Goal: Check status: Check status

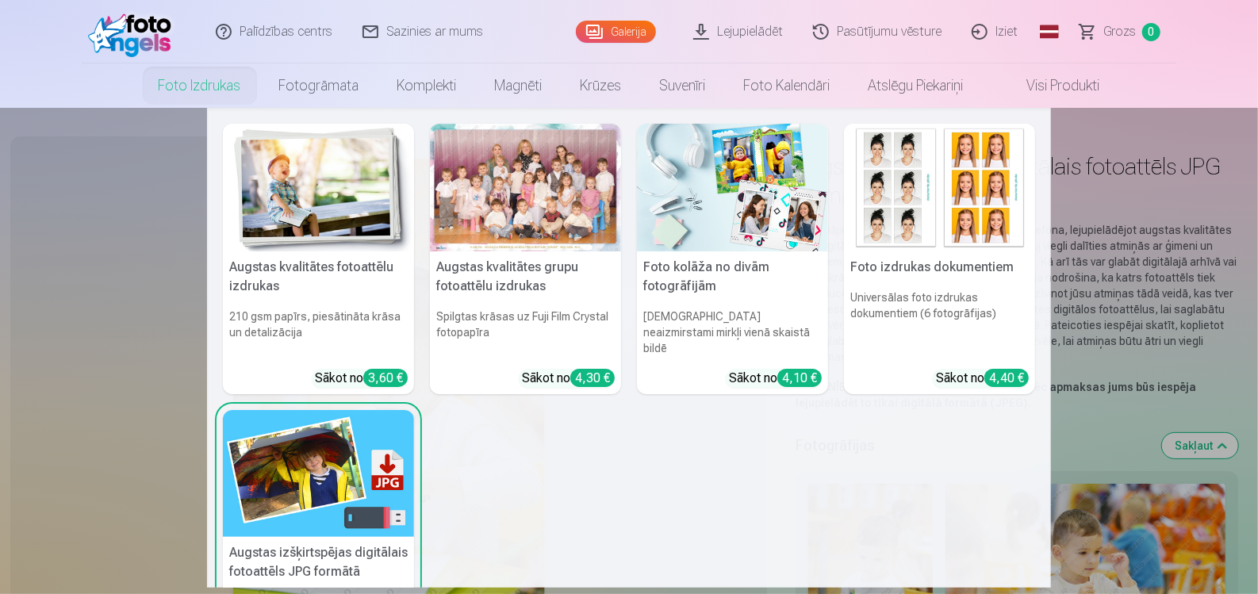
click at [171, 82] on link "Foto izdrukas" at bounding box center [200, 85] width 121 height 44
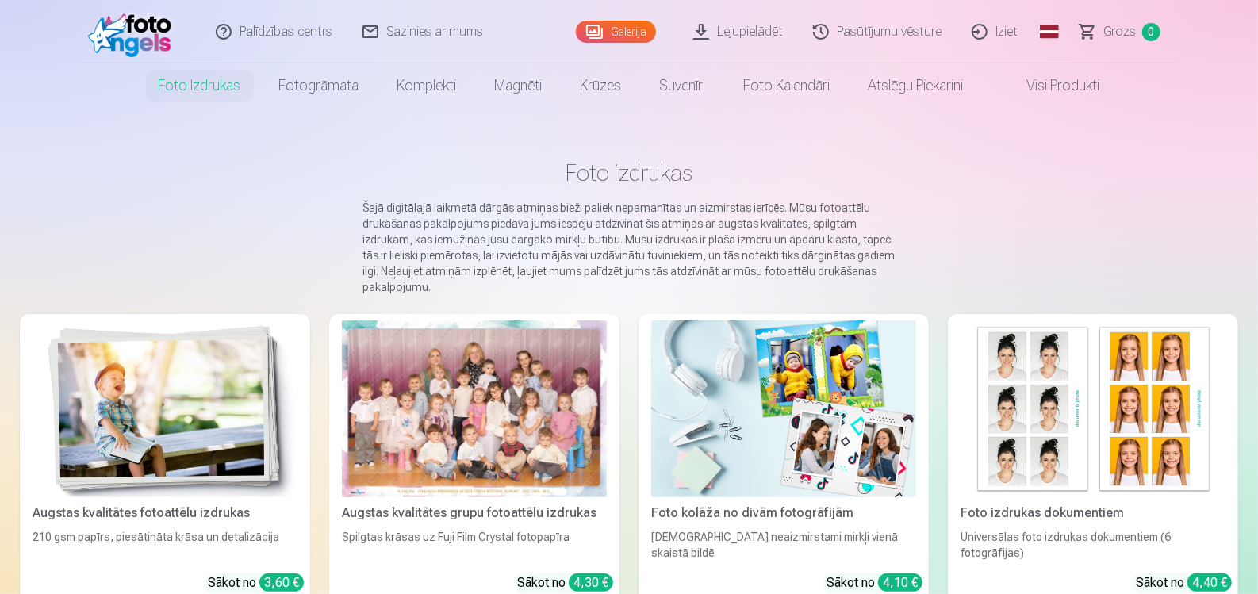
click at [627, 31] on link "Galerija" at bounding box center [616, 32] width 80 height 22
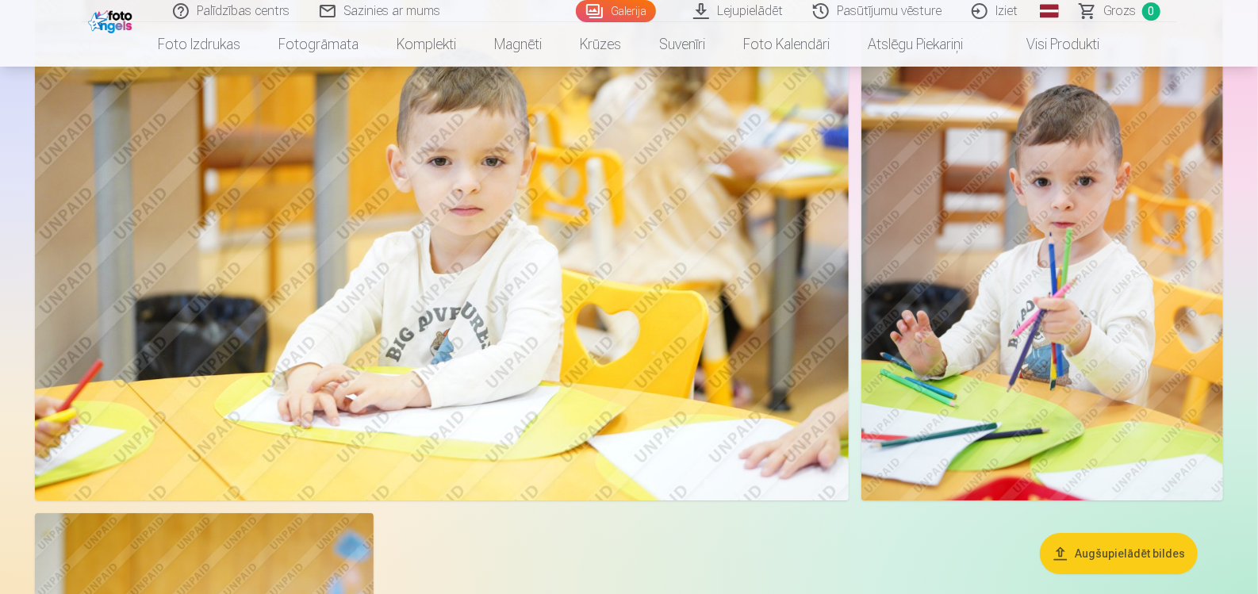
scroll to position [6677, 0]
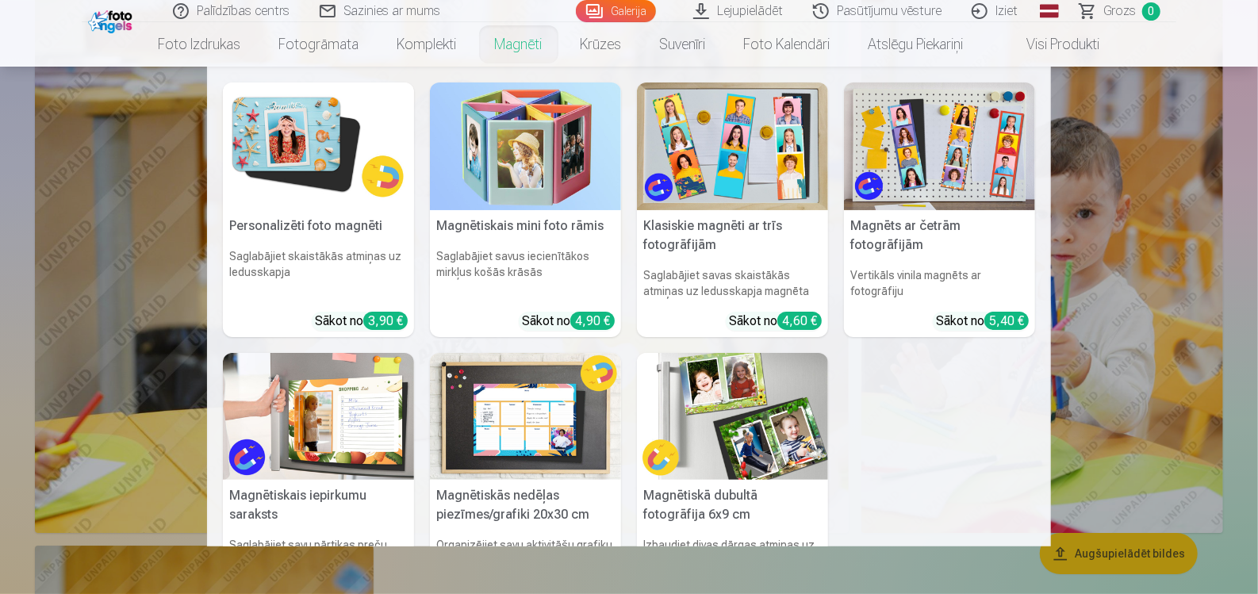
click at [517, 47] on link "Magnēti" at bounding box center [519, 44] width 86 height 44
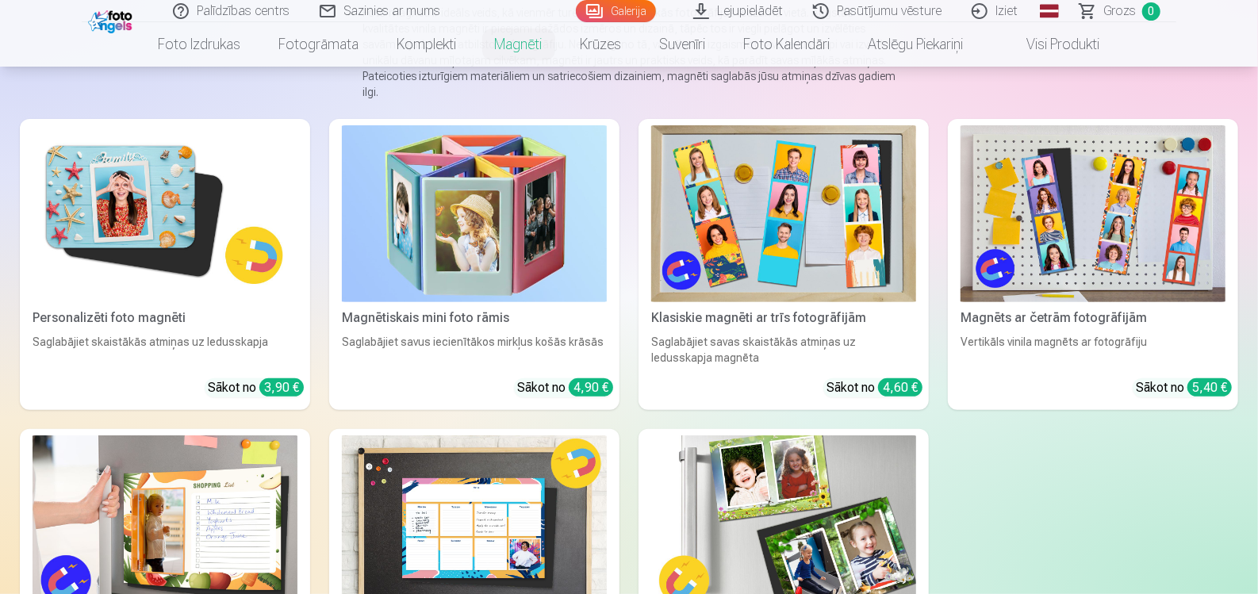
scroll to position [238, 0]
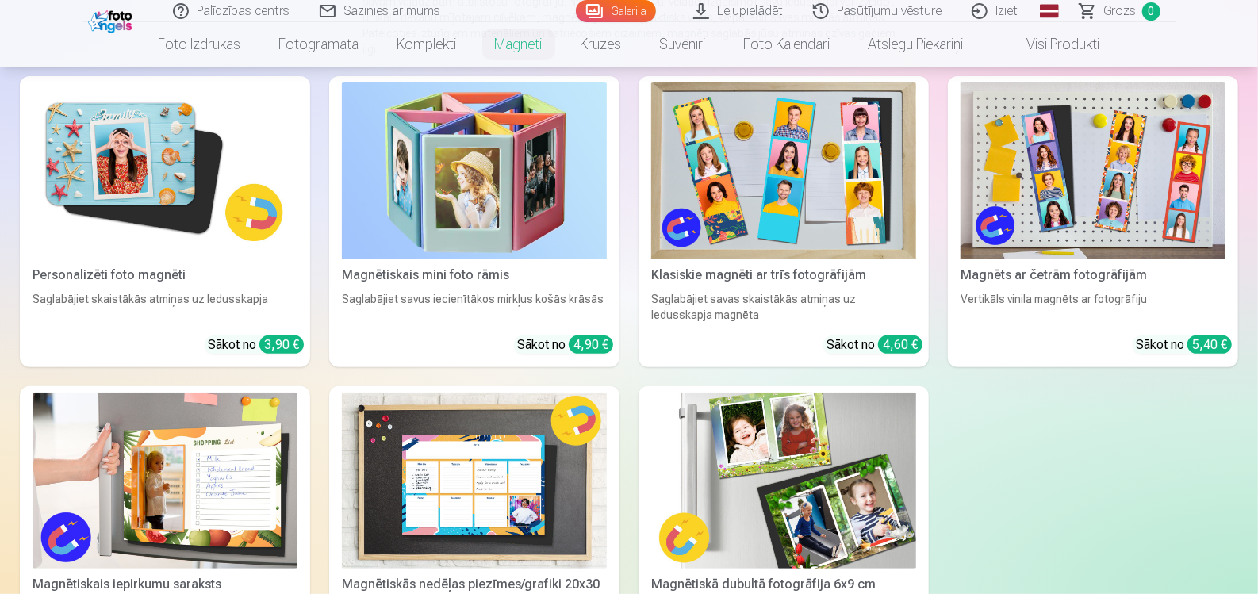
click at [127, 171] on img at bounding box center [165, 170] width 265 height 177
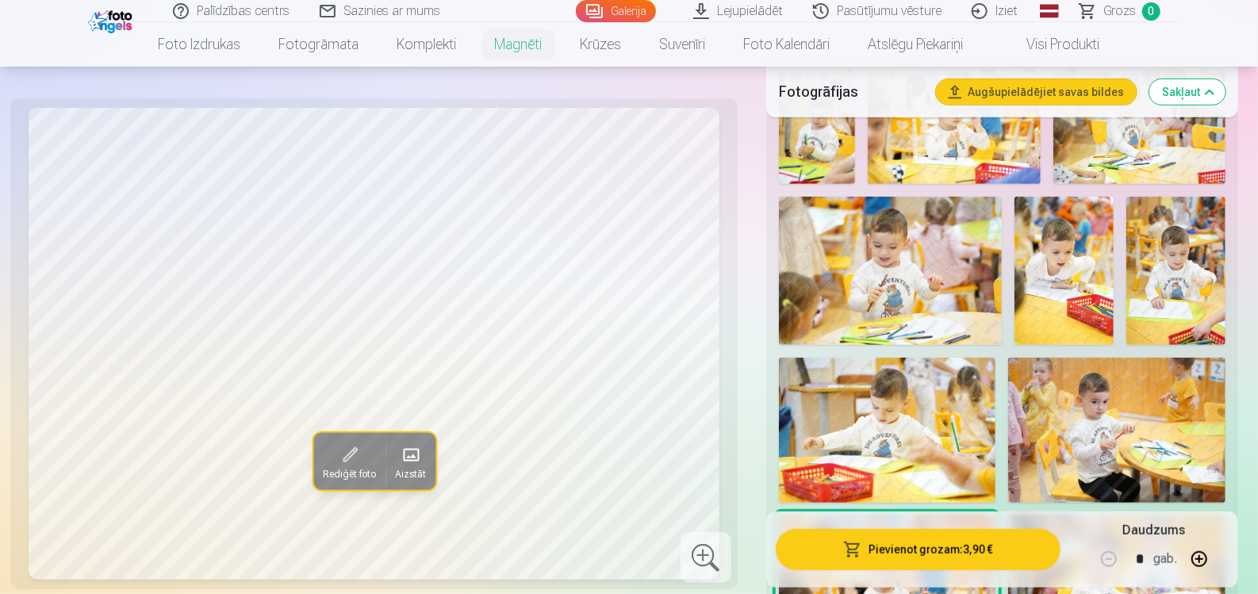
scroll to position [555, 0]
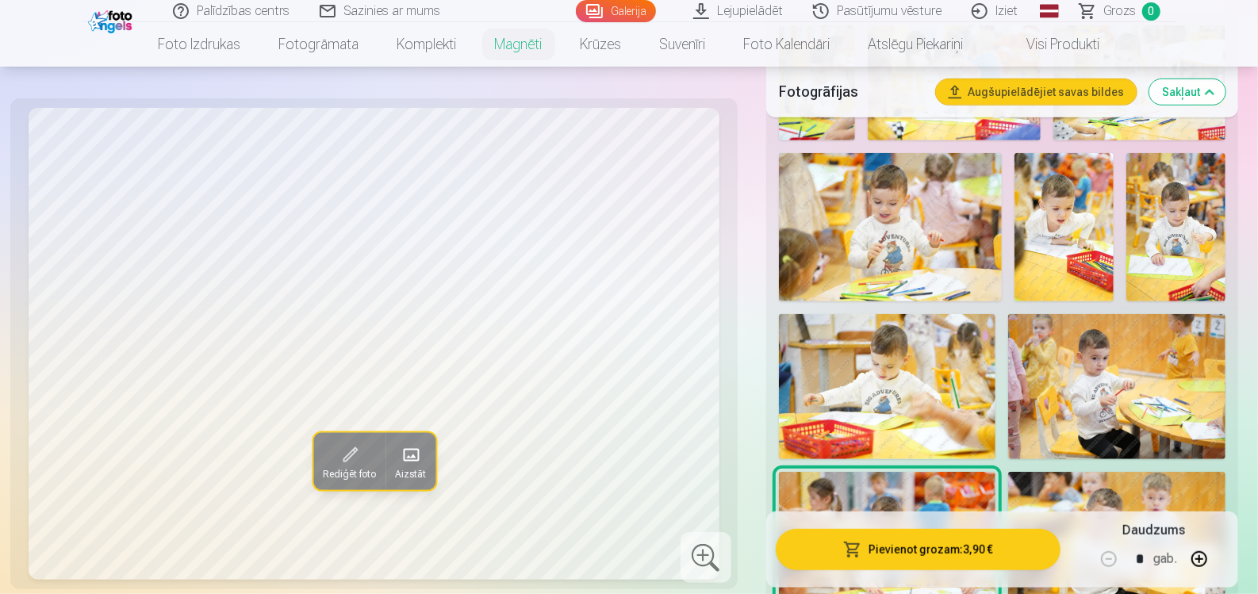
click at [874, 408] on img at bounding box center [887, 386] width 217 height 144
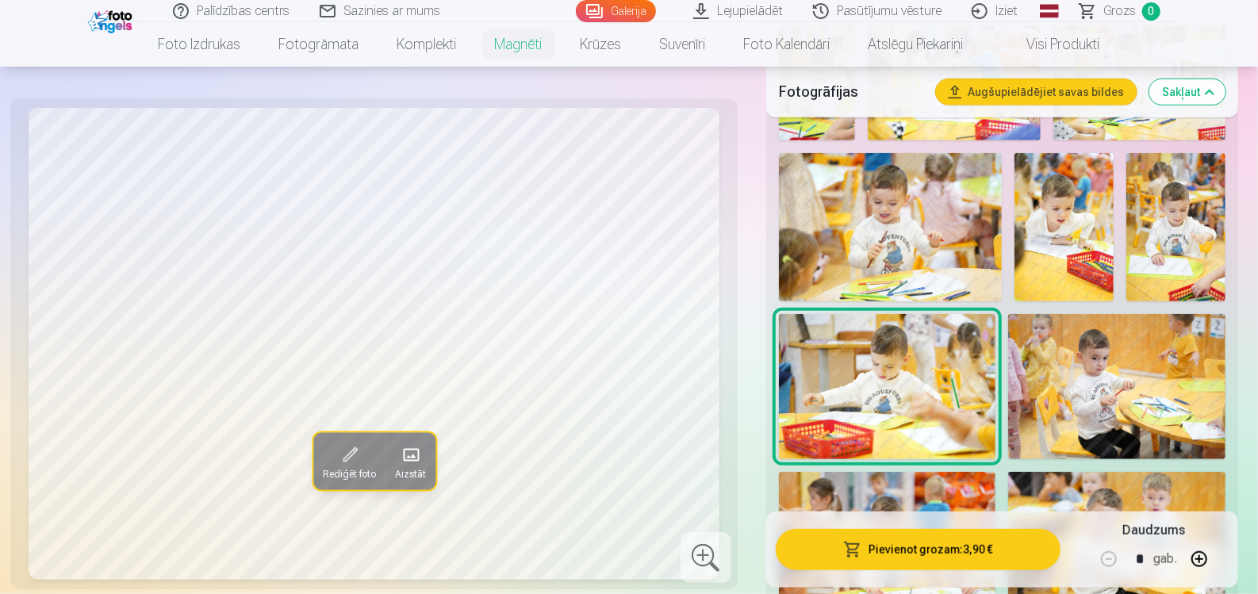
click at [418, 458] on span at bounding box center [409, 455] width 25 height 25
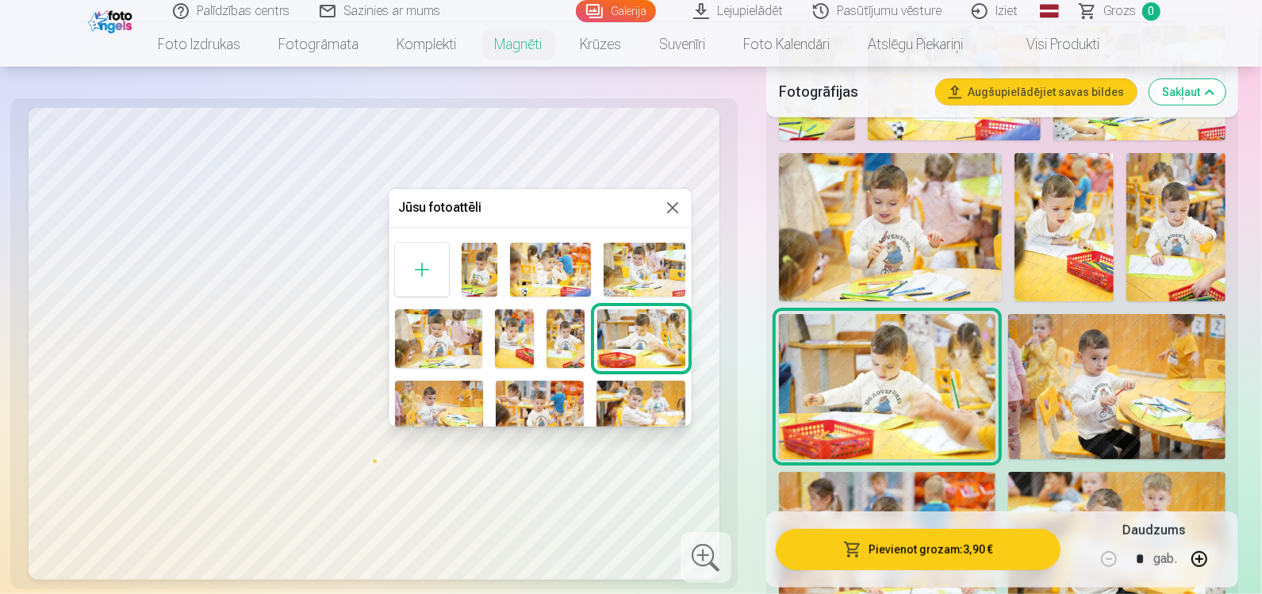
click at [668, 208] on button at bounding box center [672, 207] width 19 height 19
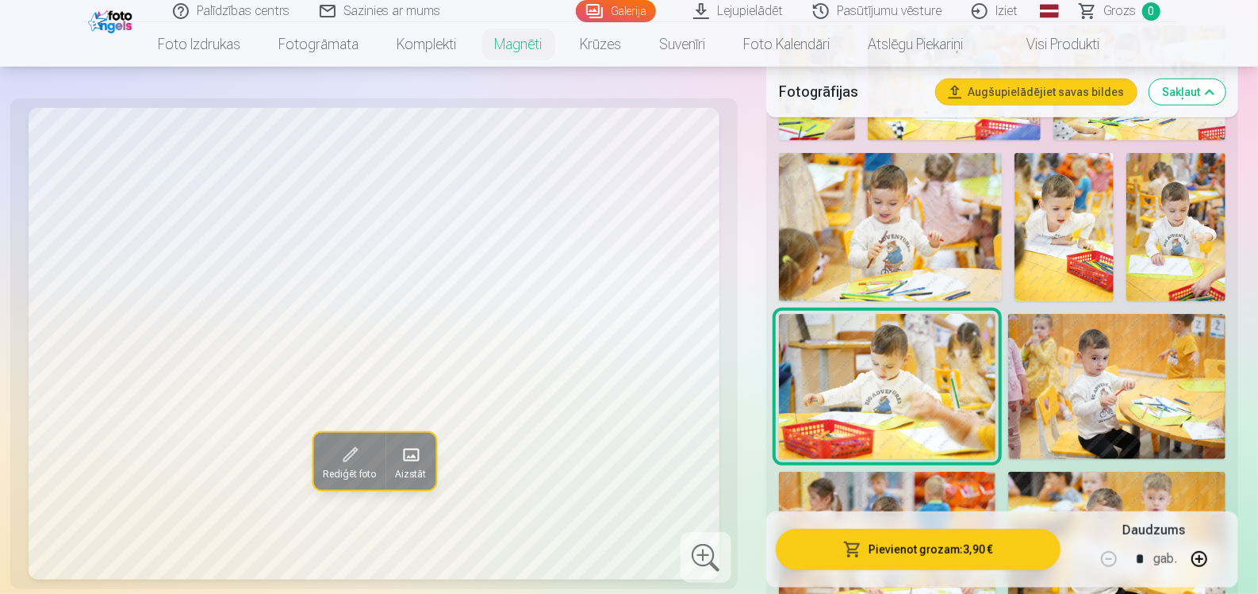
click at [885, 216] on img at bounding box center [890, 227] width 223 height 148
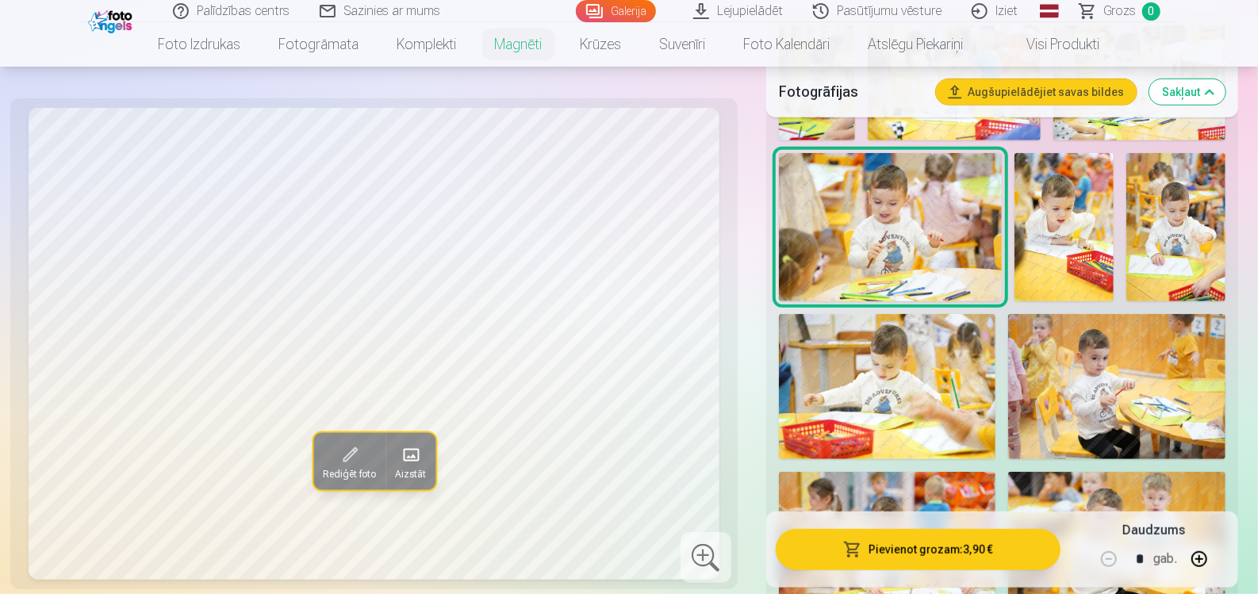
click at [1061, 392] on img at bounding box center [1116, 386] width 217 height 144
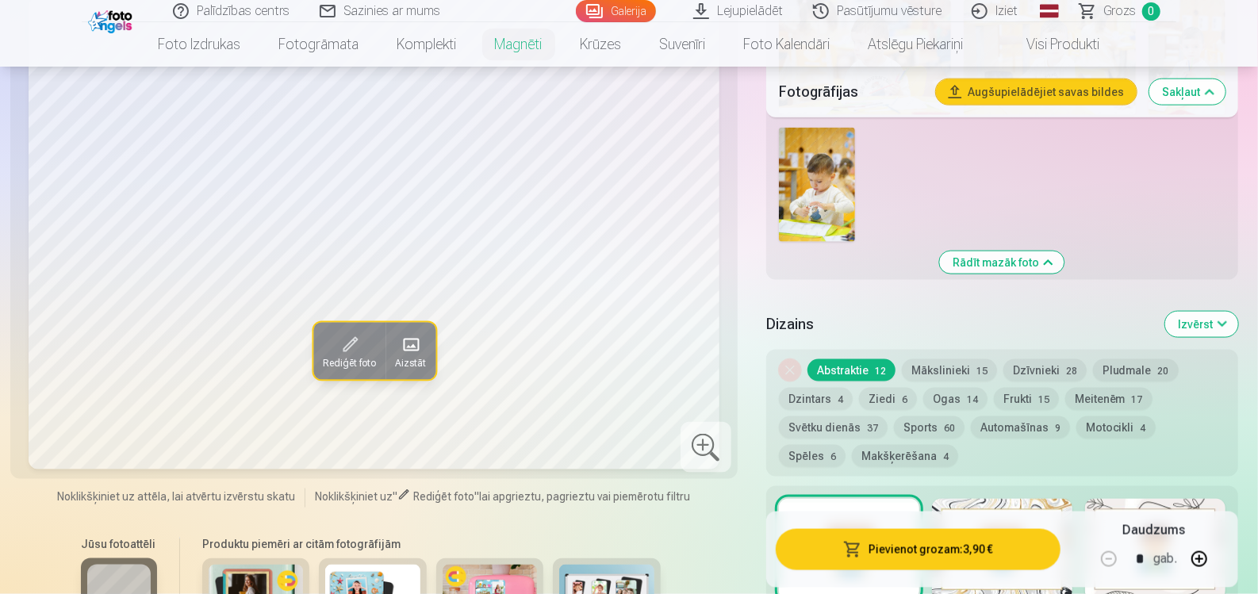
scroll to position [1190, 0]
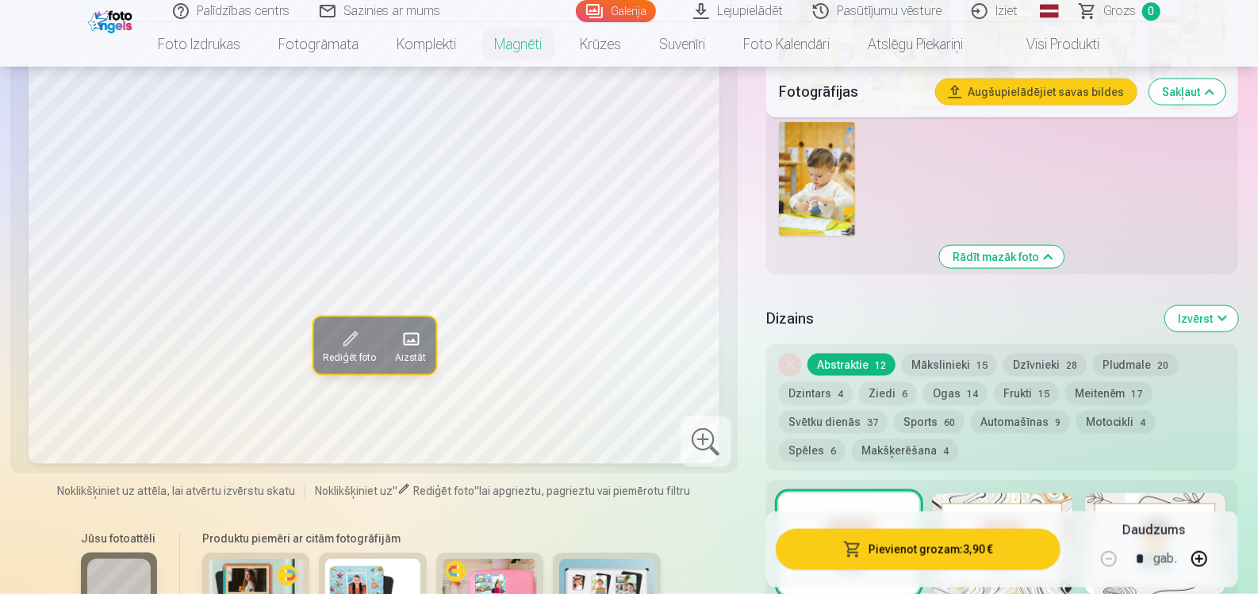
click at [952, 382] on button "Ogas 14" at bounding box center [955, 393] width 64 height 22
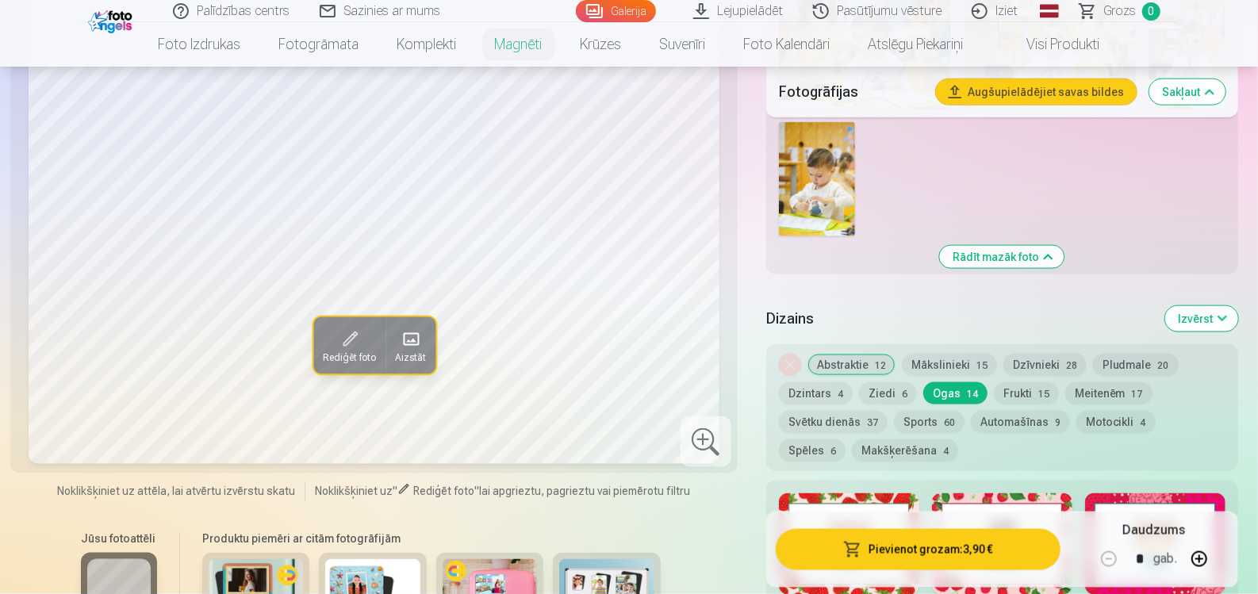
click at [863, 493] on div at bounding box center [849, 544] width 140 height 102
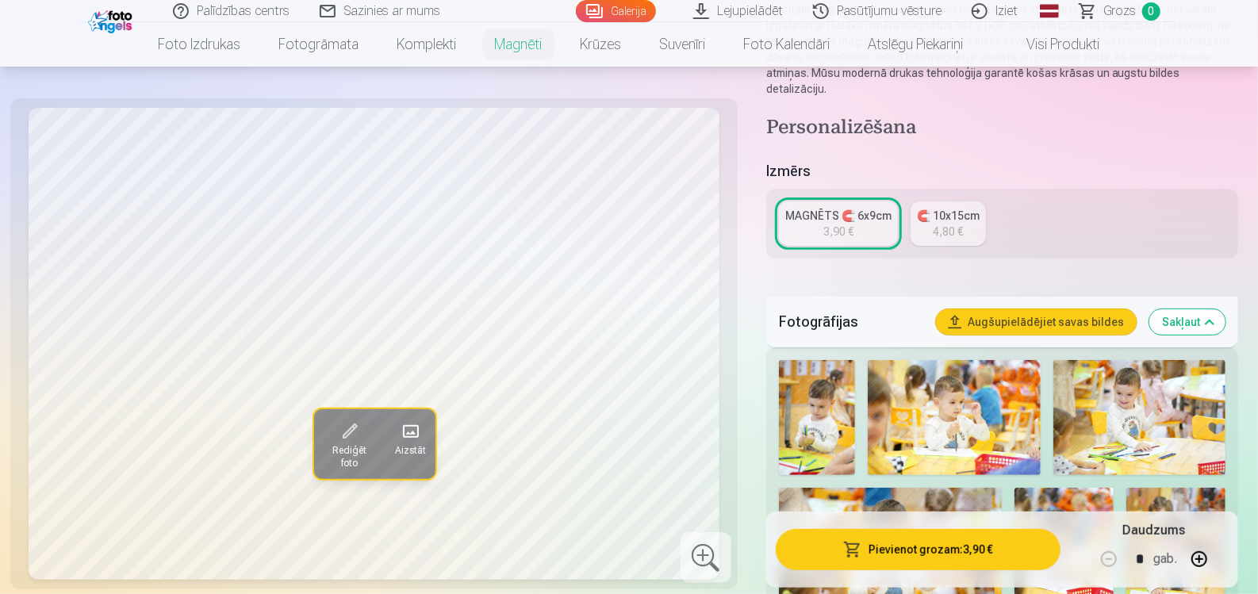
scroll to position [159, 0]
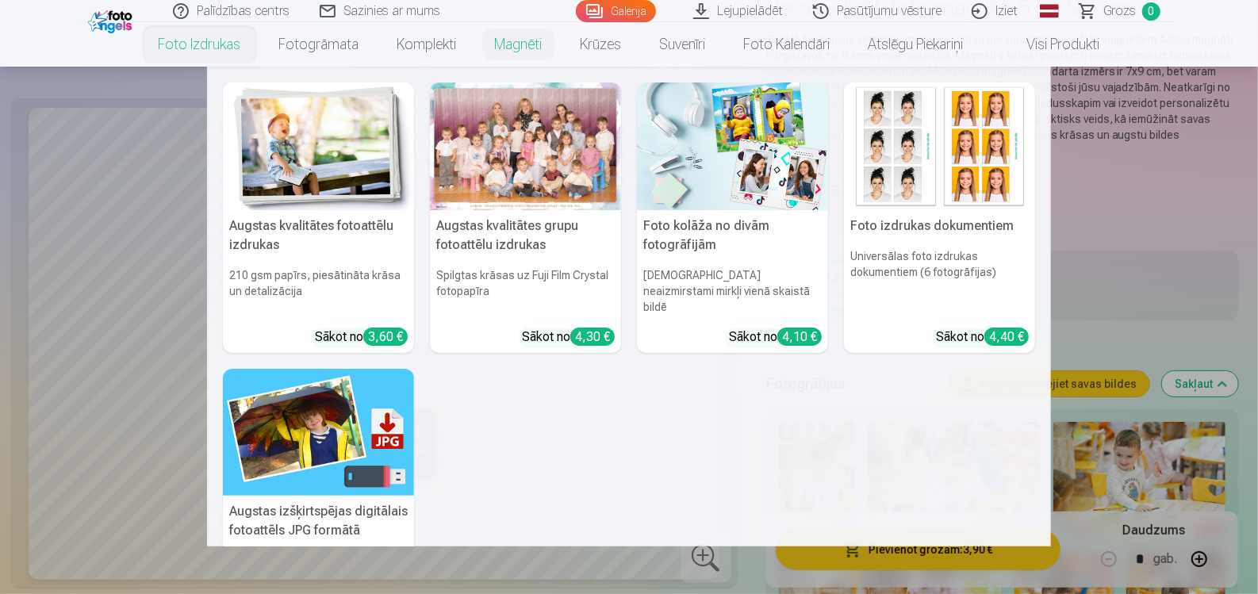
click at [196, 49] on link "Foto izdrukas" at bounding box center [200, 44] width 121 height 44
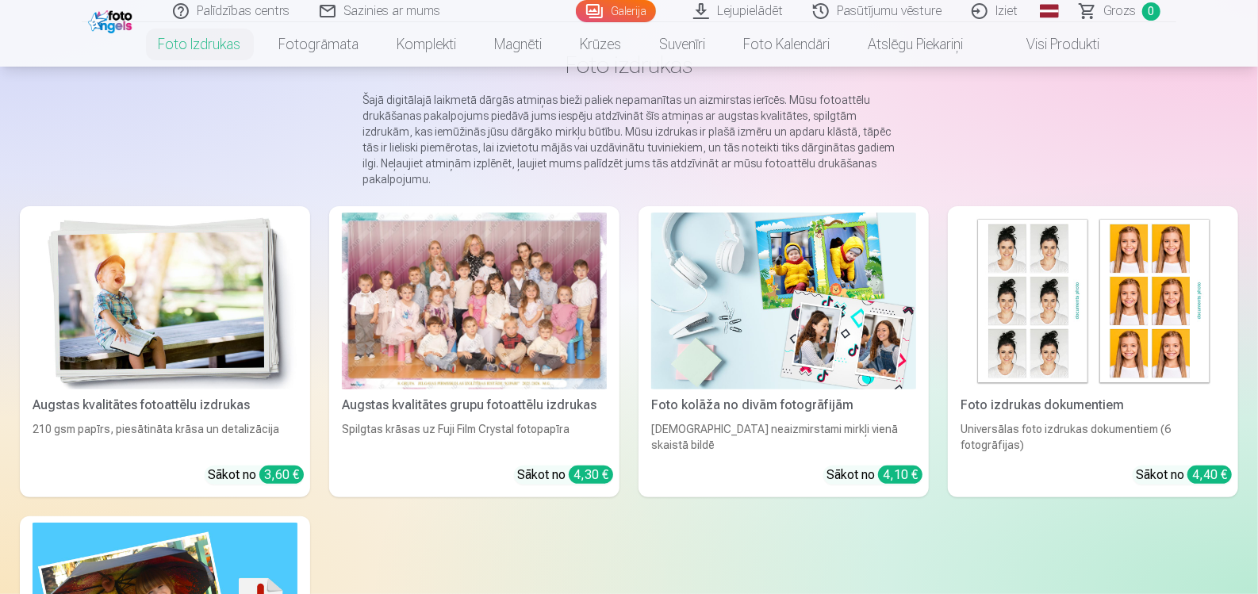
scroll to position [159, 0]
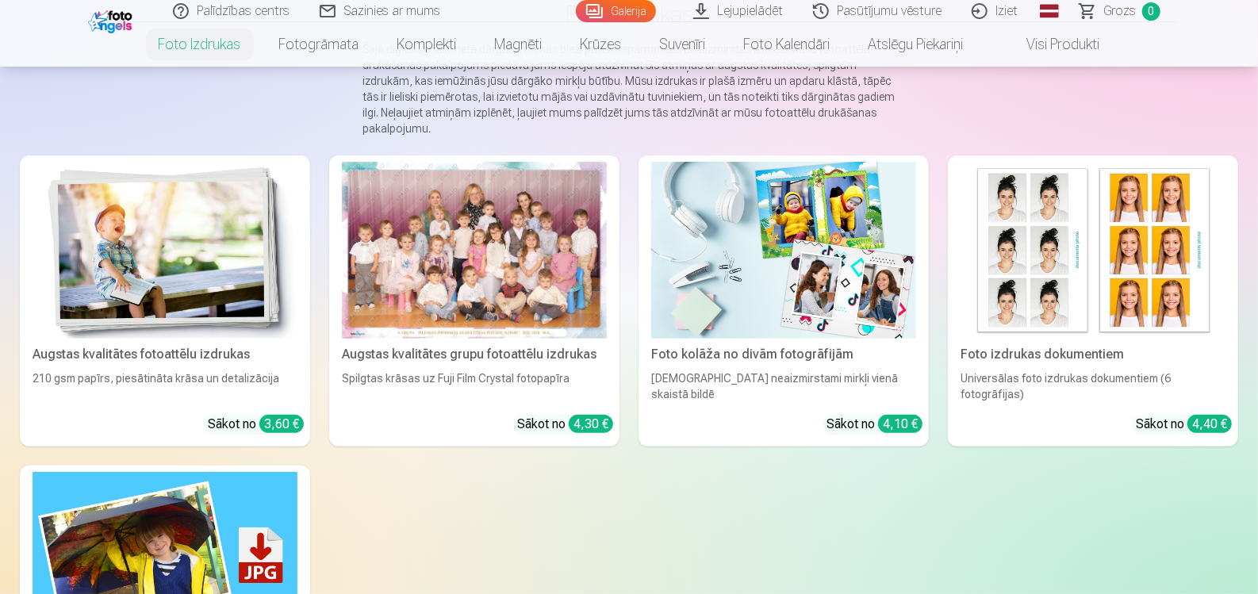
click at [643, 2] on link "Galerija" at bounding box center [616, 11] width 80 height 22
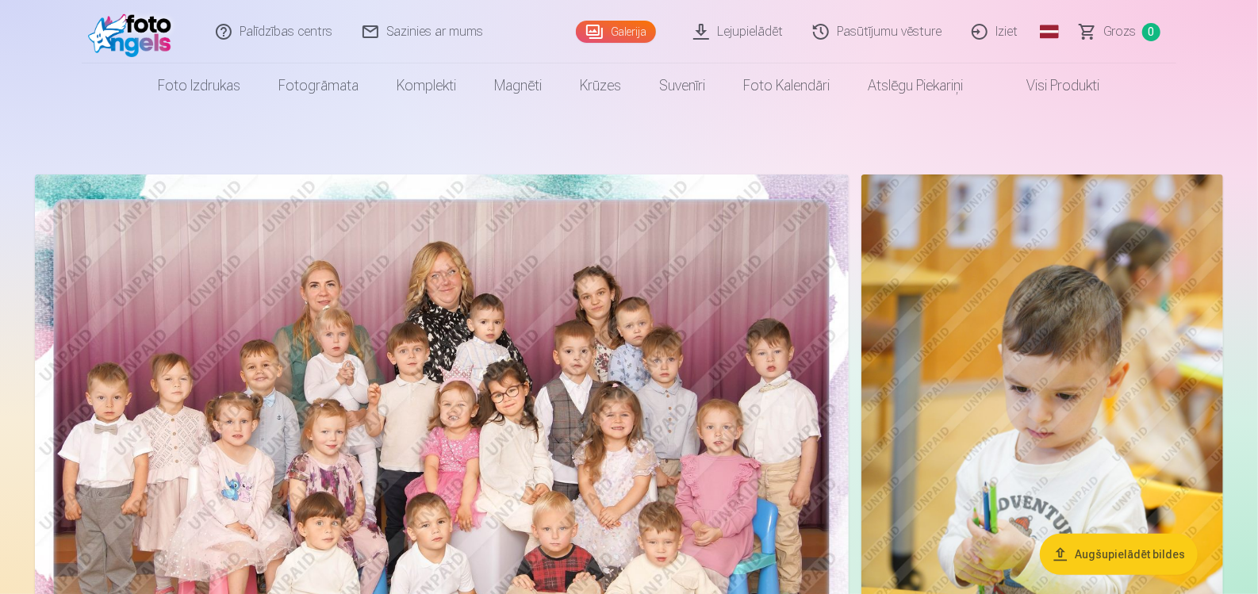
click at [1054, 298] on img at bounding box center [1042, 445] width 362 height 543
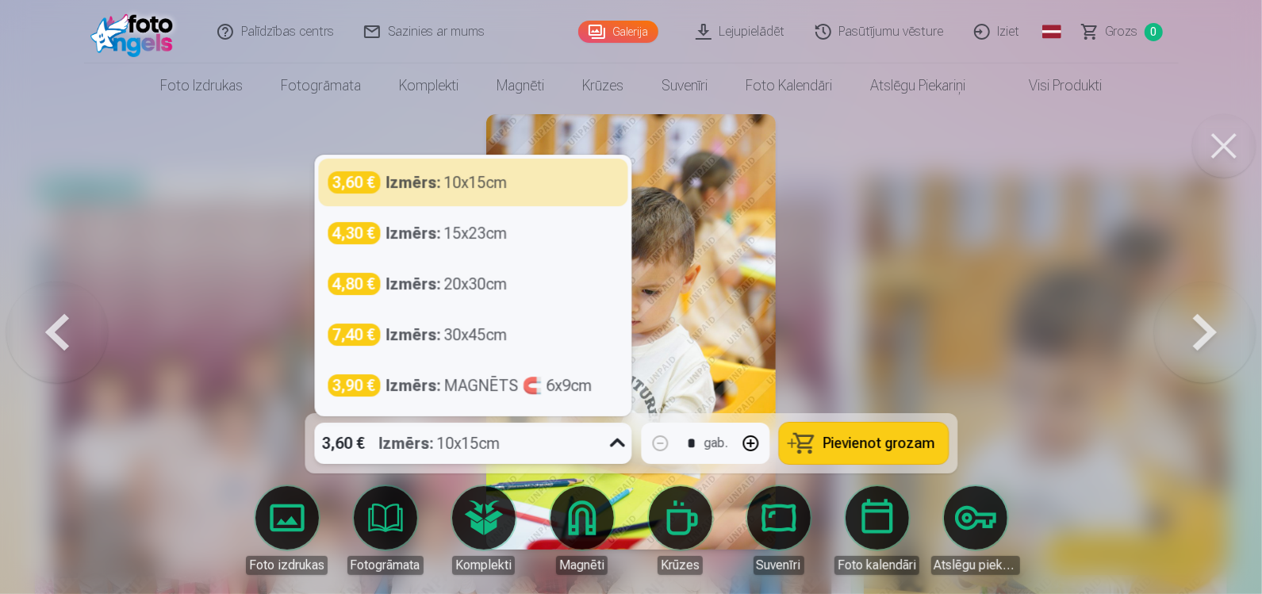
click at [617, 442] on icon at bounding box center [616, 443] width 25 height 25
click at [863, 223] on div at bounding box center [631, 297] width 1262 height 594
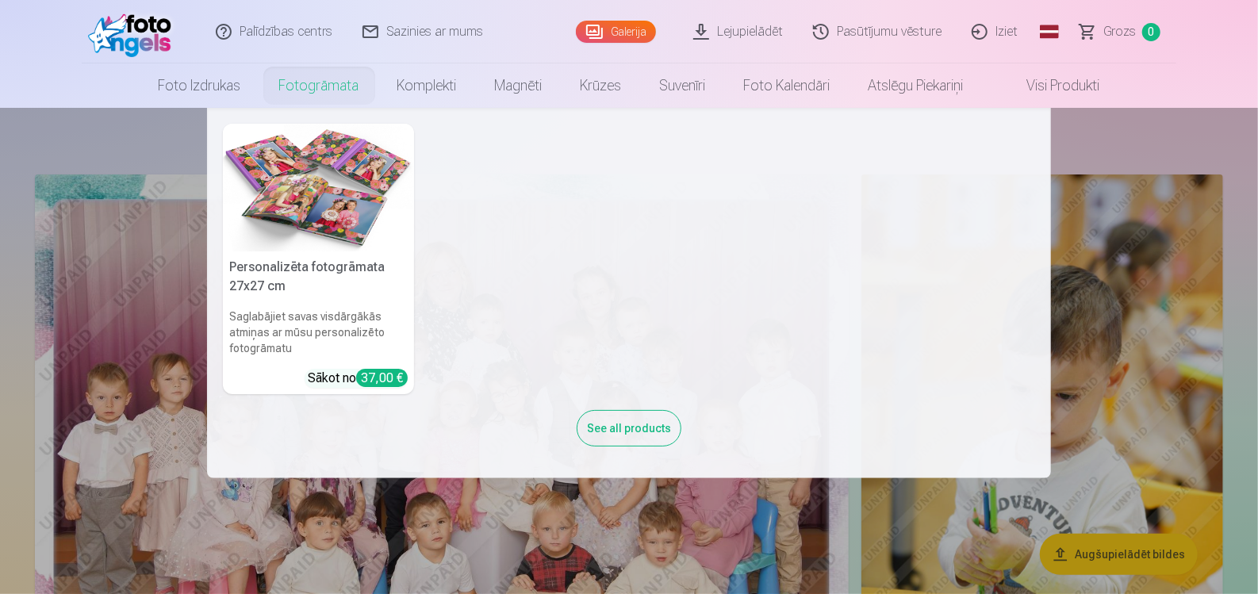
click at [289, 85] on link "Fotogrāmata" at bounding box center [319, 85] width 118 height 44
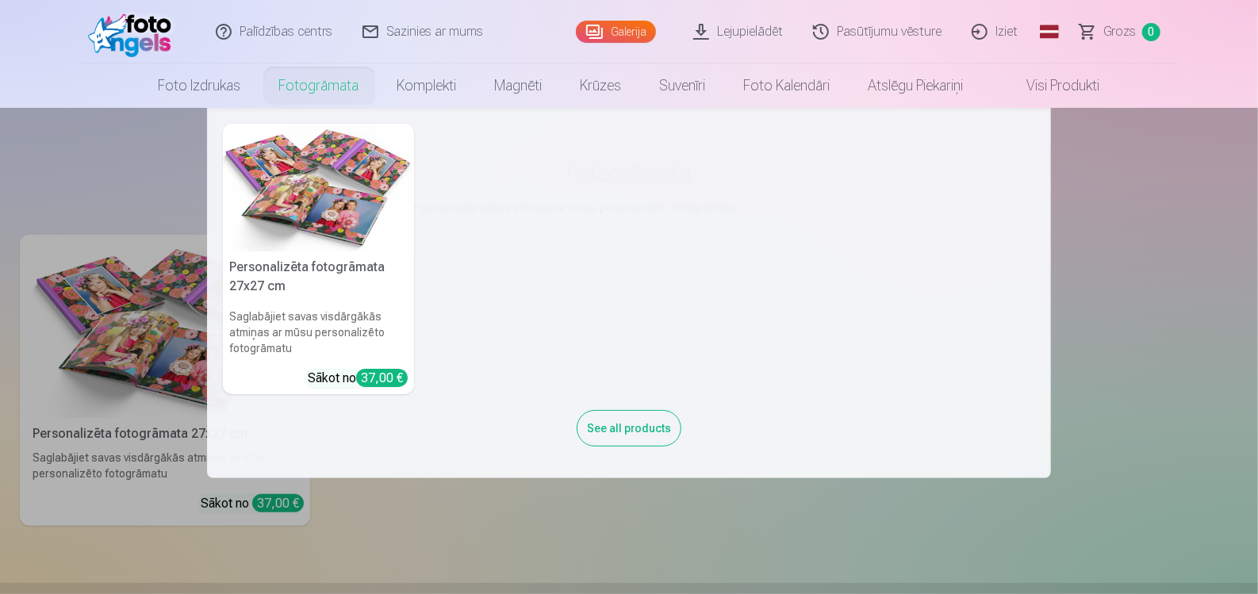
click at [338, 189] on img at bounding box center [318, 188] width 191 height 128
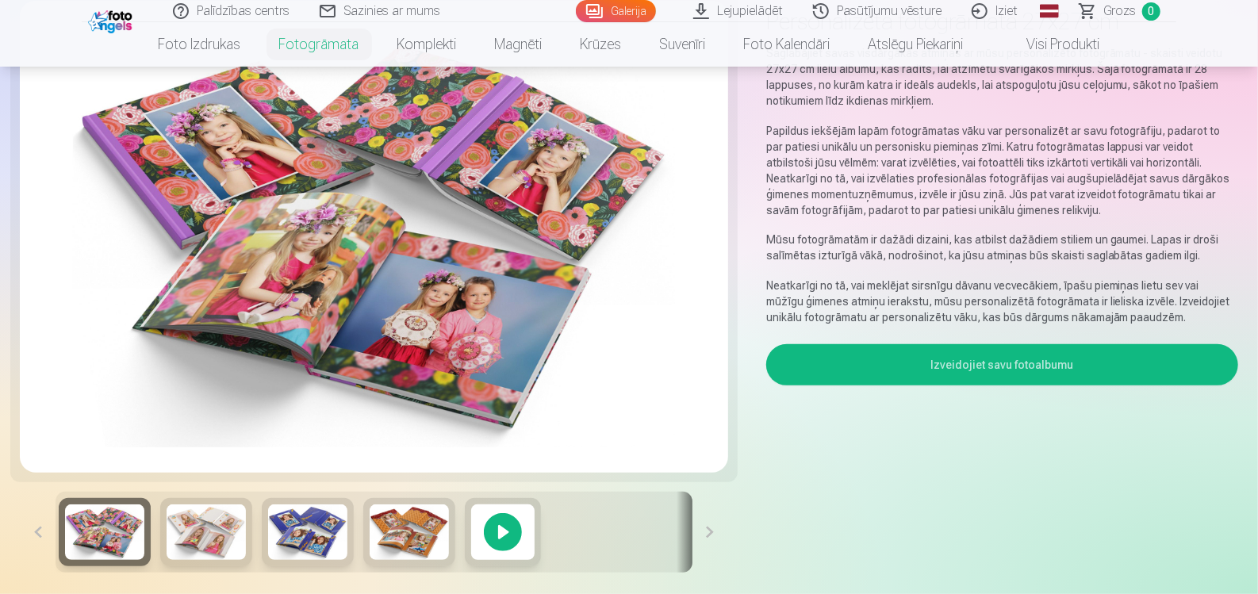
scroll to position [79, 0]
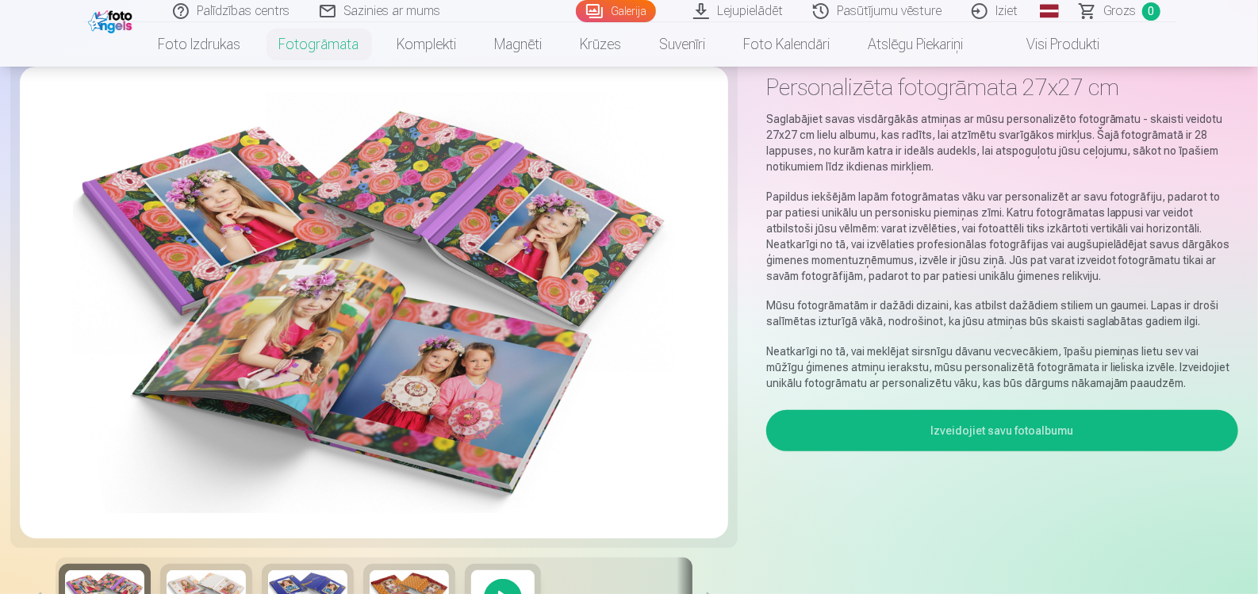
click at [884, 17] on link "Pasūtījumu vēsture" at bounding box center [878, 11] width 159 height 22
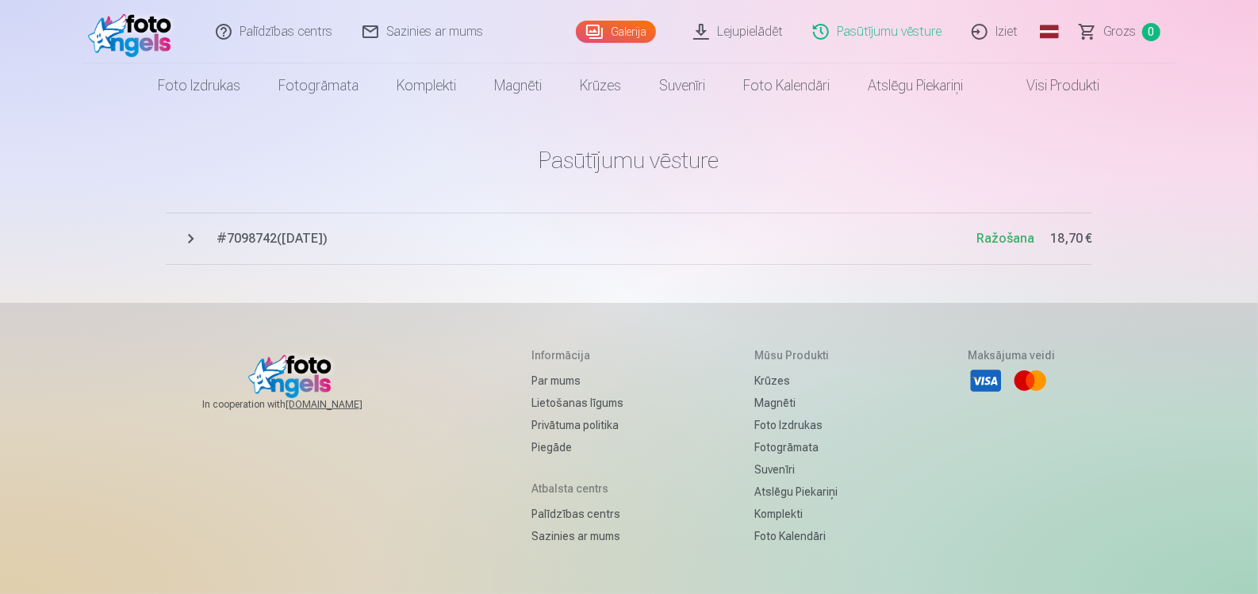
click at [301, 234] on span "# 7098742 ( [DATE] )" at bounding box center [597, 238] width 760 height 19
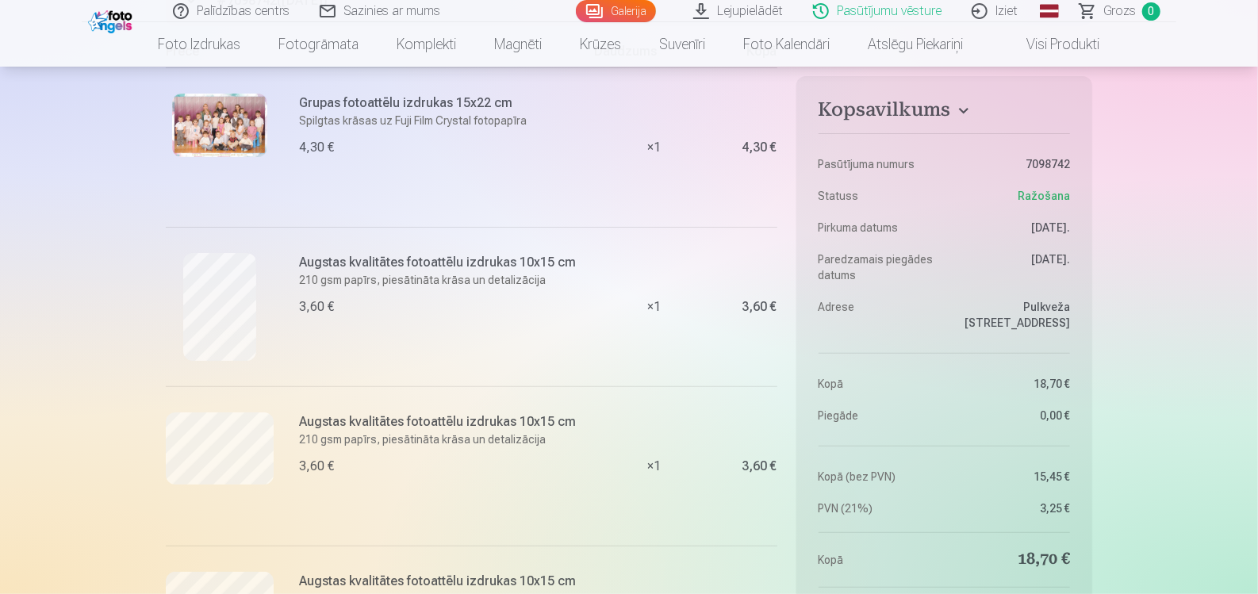
scroll to position [238, 0]
drag, startPoint x: 454, startPoint y: 100, endPoint x: 512, endPoint y: 110, distance: 58.8
click at [504, 103] on h6 "Grupas fotoattēlu izdrukas 15x22 cm" at bounding box center [442, 103] width 286 height 19
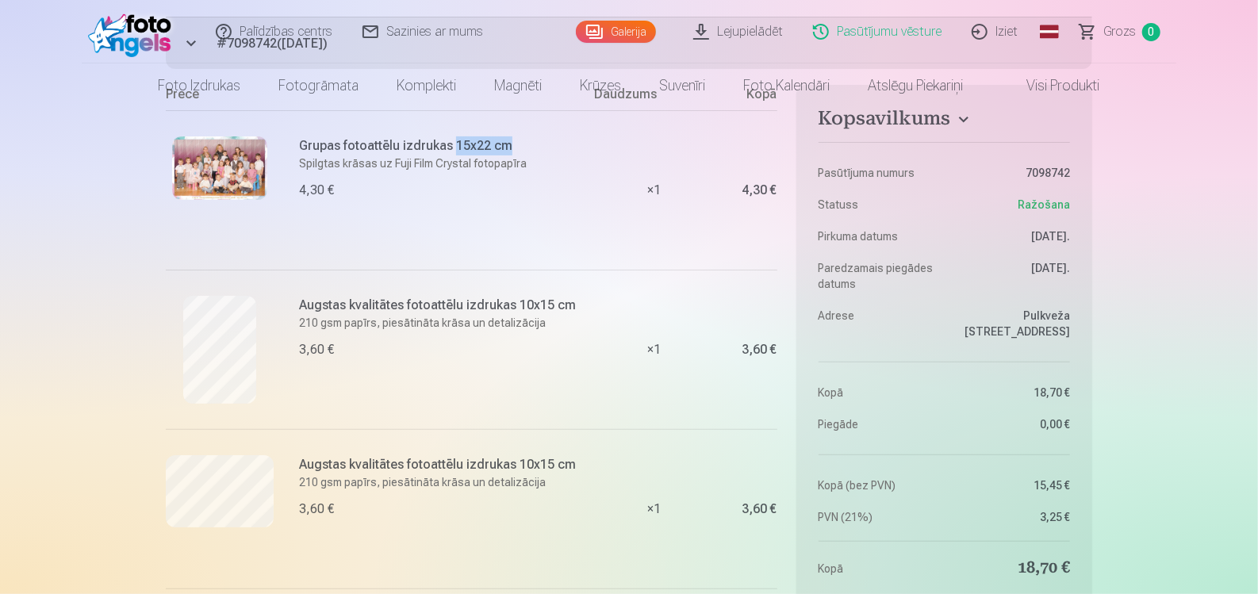
scroll to position [0, 0]
